Goal: Task Accomplishment & Management: Use online tool/utility

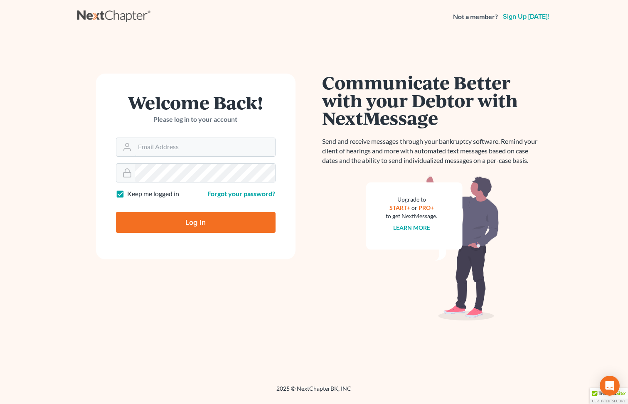
type input "[PERSON_NAME][EMAIL_ADDRESS][DOMAIN_NAME]"
click at [167, 223] on input "Log In" at bounding box center [196, 222] width 160 height 21
type input "Thinking..."
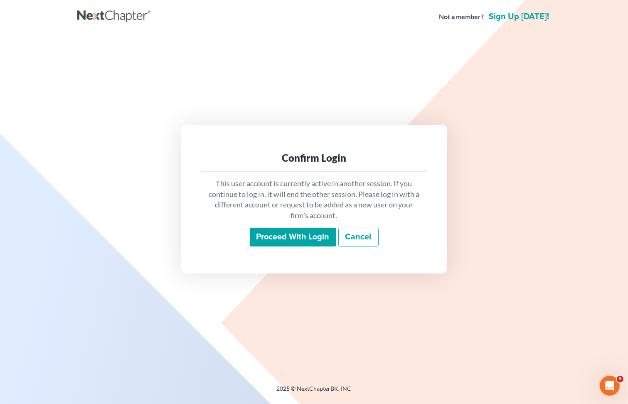
click at [283, 237] on input "Proceed with login" at bounding box center [293, 237] width 86 height 19
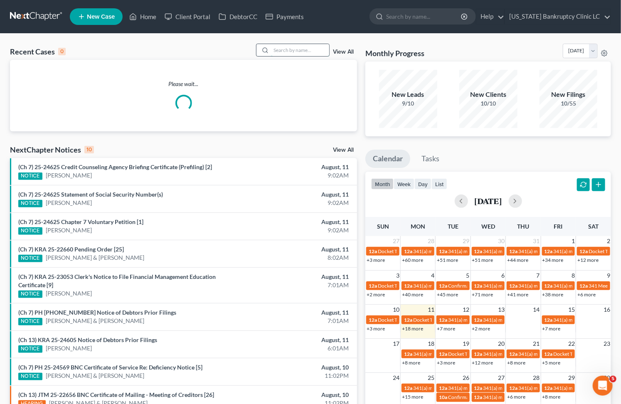
click at [300, 52] on input "search" at bounding box center [300, 50] width 58 height 12
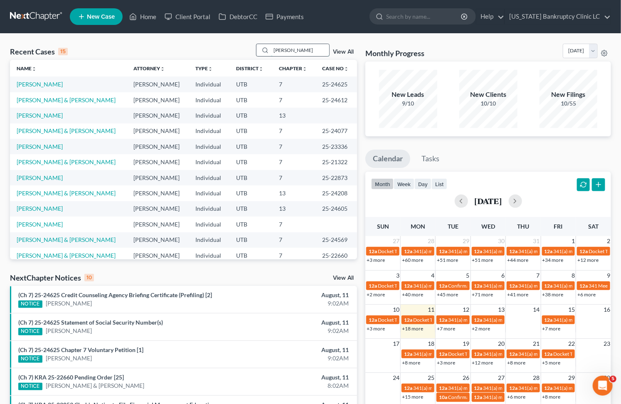
type input "nye"
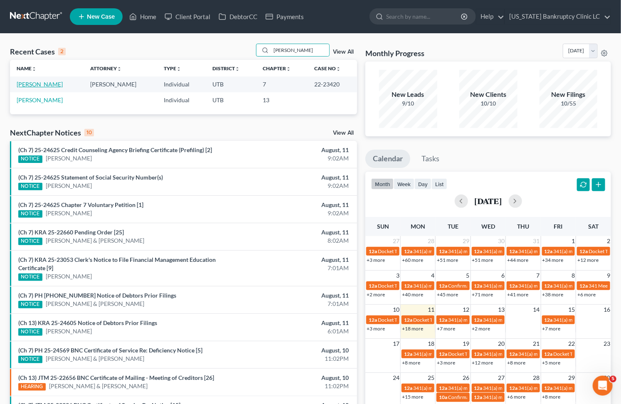
click at [32, 86] on link "Nye, Brandon" at bounding box center [40, 84] width 46 height 7
select select "2"
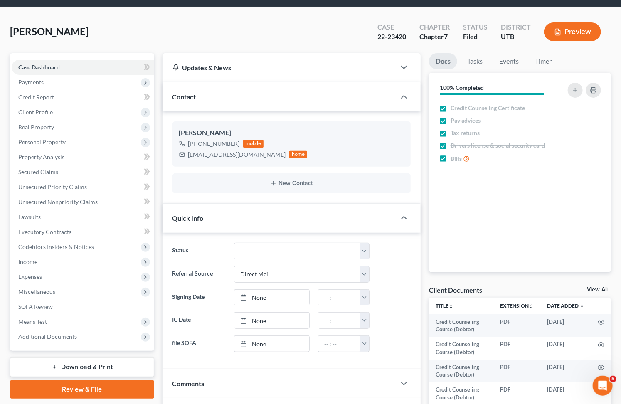
scroll to position [185, 0]
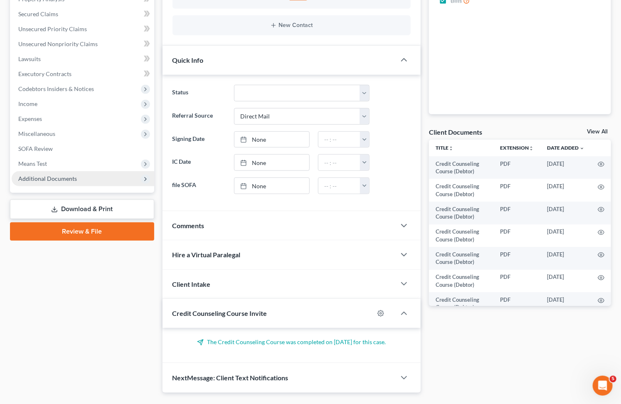
click at [32, 180] on span "Additional Documents" at bounding box center [47, 178] width 59 height 7
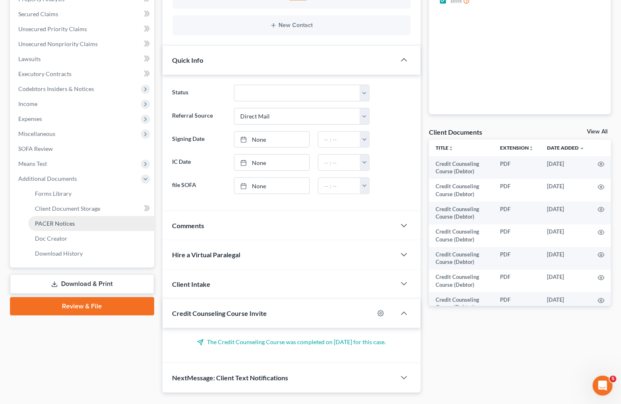
click at [61, 217] on link "PACER Notices" at bounding box center [91, 223] width 126 height 15
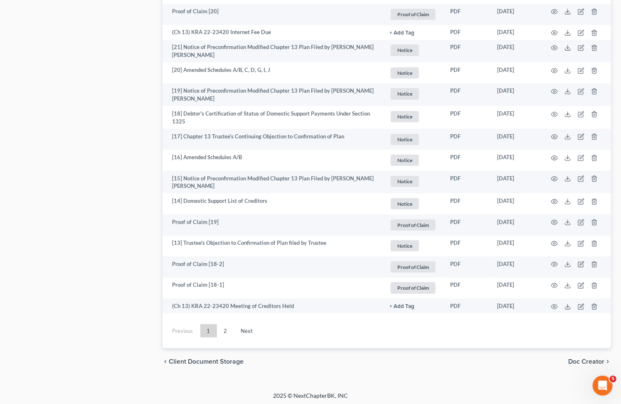
scroll to position [1388, 0]
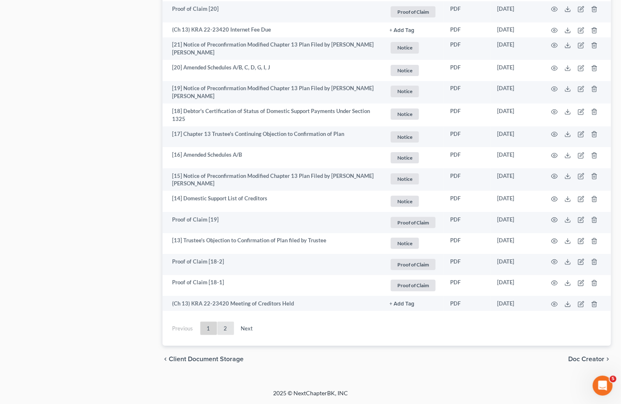
click at [226, 329] on link "2" at bounding box center [225, 328] width 17 height 13
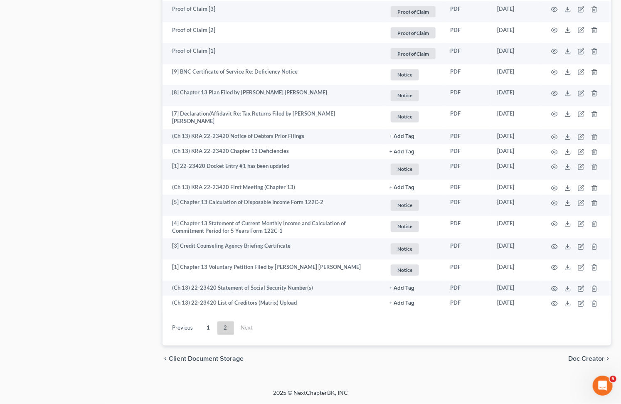
scroll to position [630, 0]
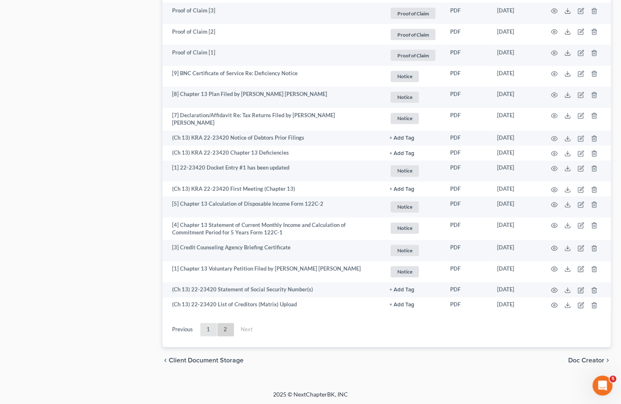
click at [203, 325] on link "1" at bounding box center [208, 329] width 17 height 13
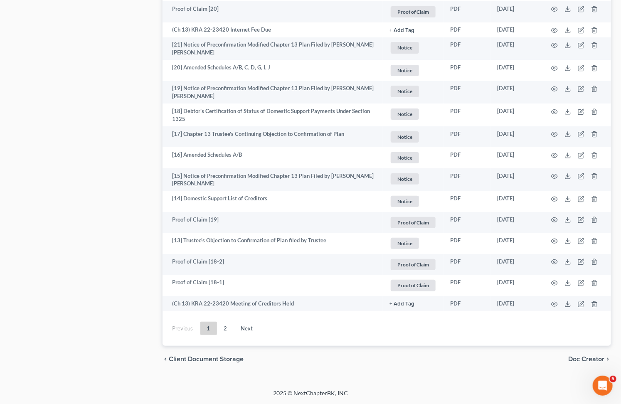
scroll to position [1388, 0]
click at [224, 329] on link "2" at bounding box center [225, 328] width 17 height 13
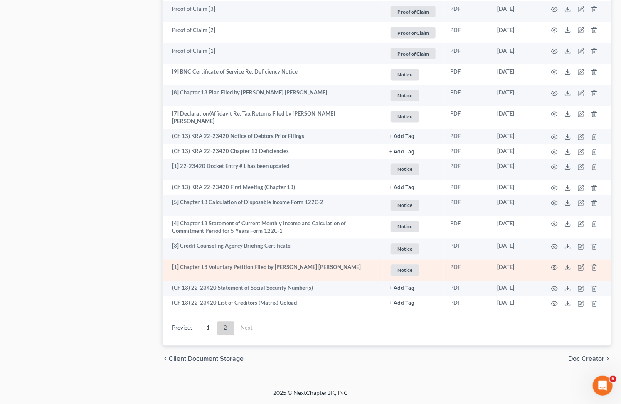
scroll to position [630, 0]
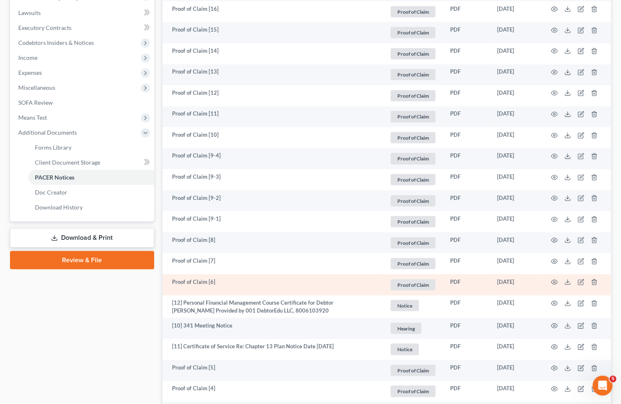
scroll to position [0, 0]
